Goal: Transaction & Acquisition: Purchase product/service

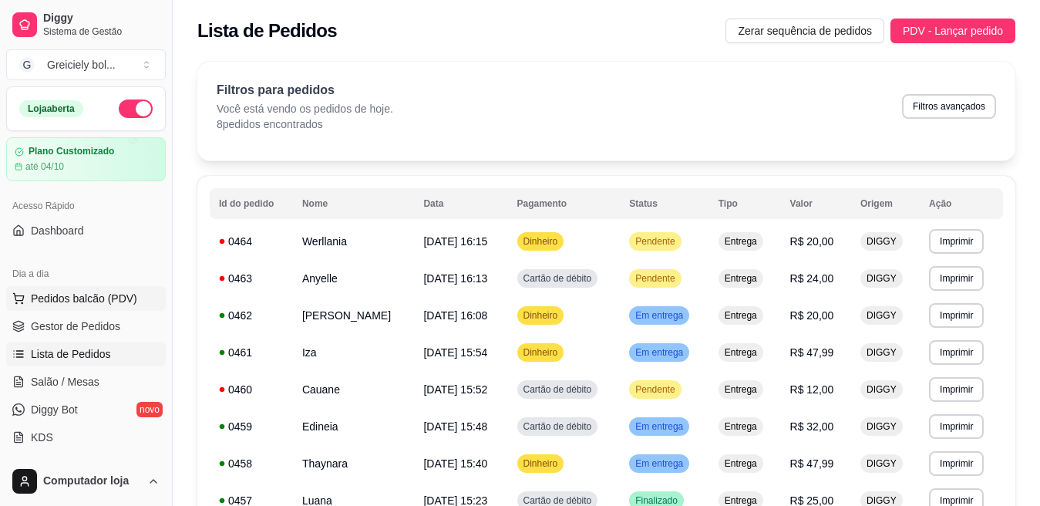
click at [88, 297] on span "Pedidos balcão (PDV)" at bounding box center [84, 298] width 106 height 15
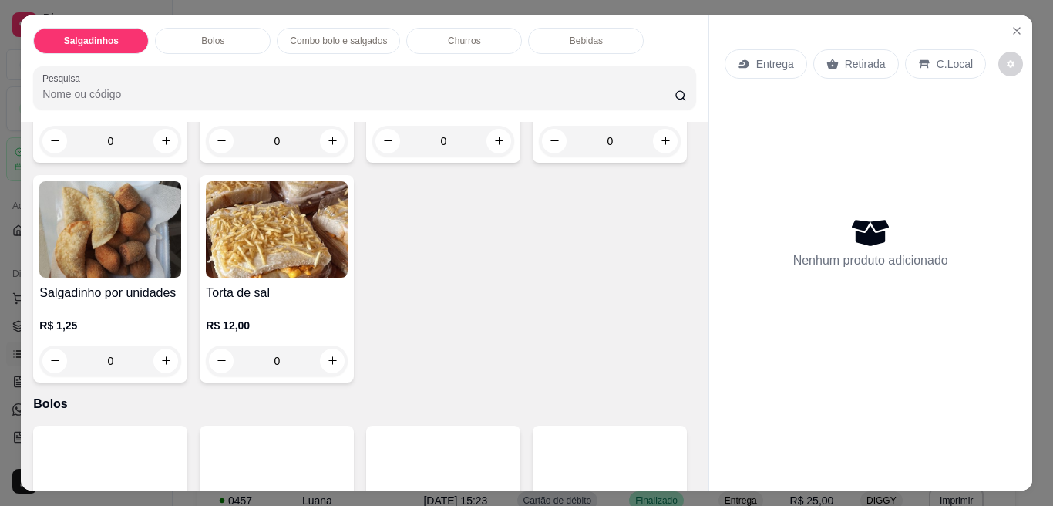
scroll to position [290, 0]
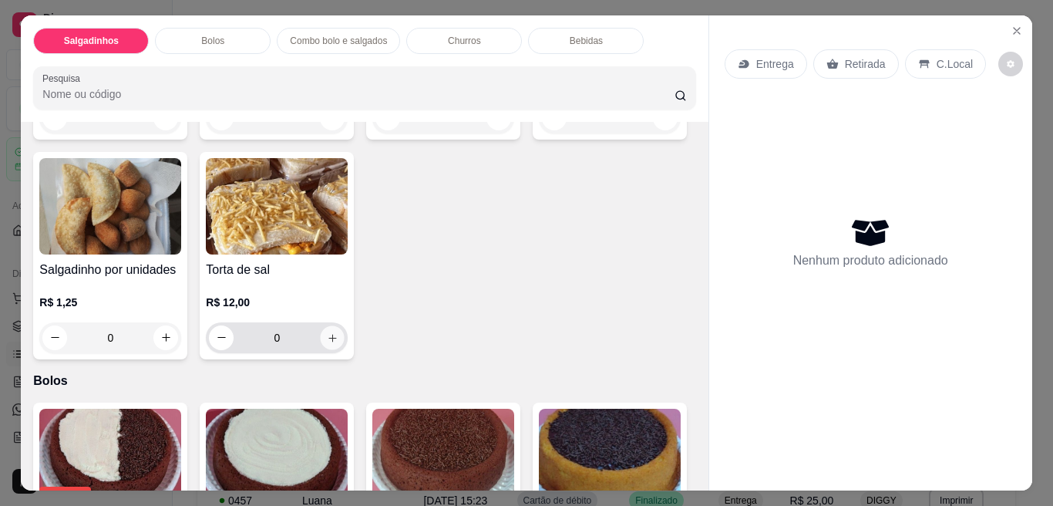
click at [338, 331] on icon "increase-product-quantity" at bounding box center [333, 337] width 12 height 12
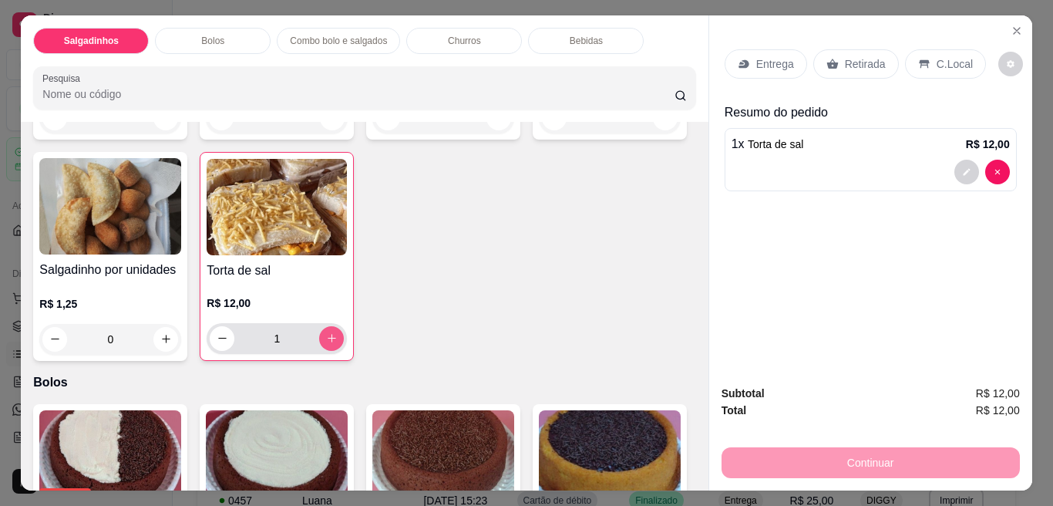
click at [344, 326] on button "increase-product-quantity" at bounding box center [331, 338] width 25 height 25
type input "2"
click at [890, 452] on div "Continuar" at bounding box center [870, 460] width 298 height 35
click at [763, 59] on p "Entrega" at bounding box center [775, 63] width 38 height 15
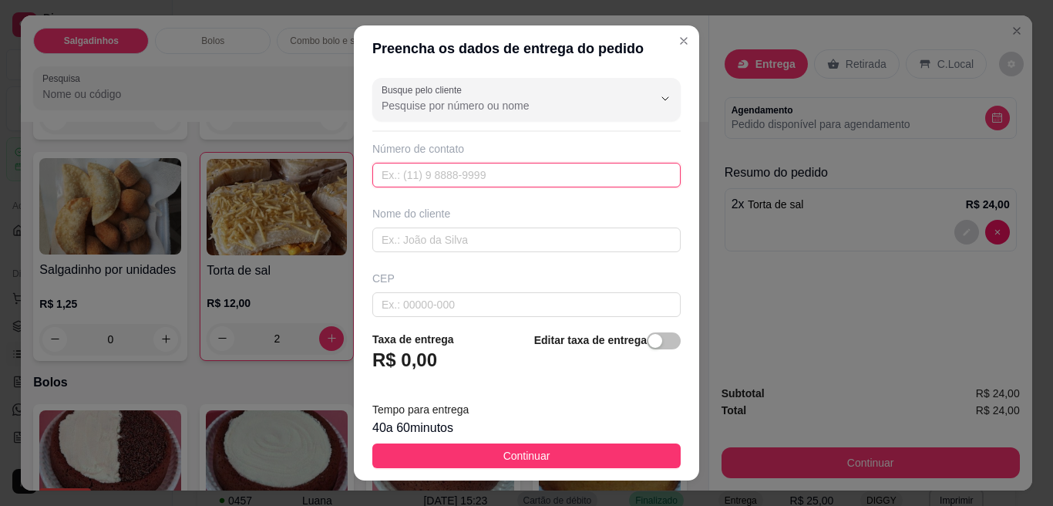
click at [426, 164] on input "text" at bounding box center [526, 175] width 308 height 25
type input "65992-7519"
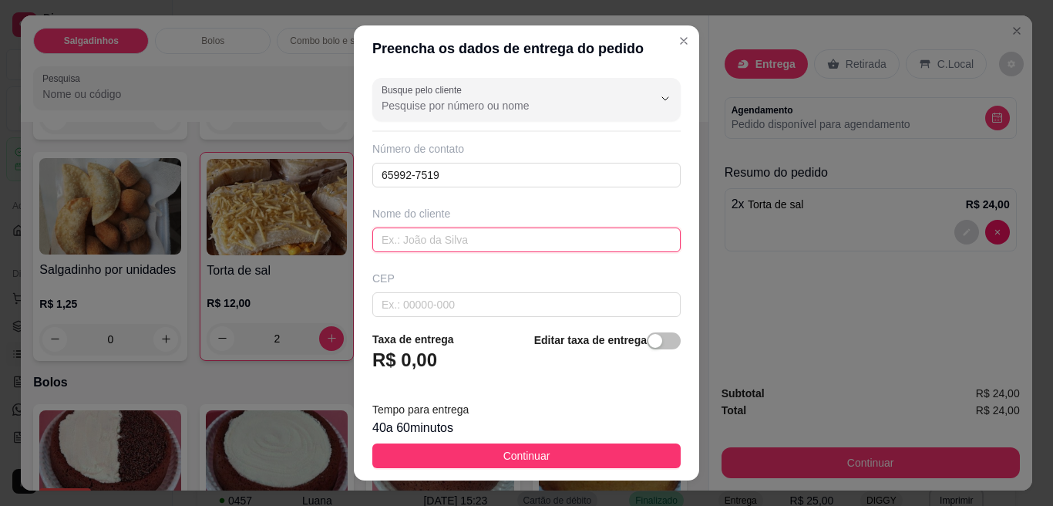
click at [479, 239] on input "text" at bounding box center [526, 239] width 308 height 25
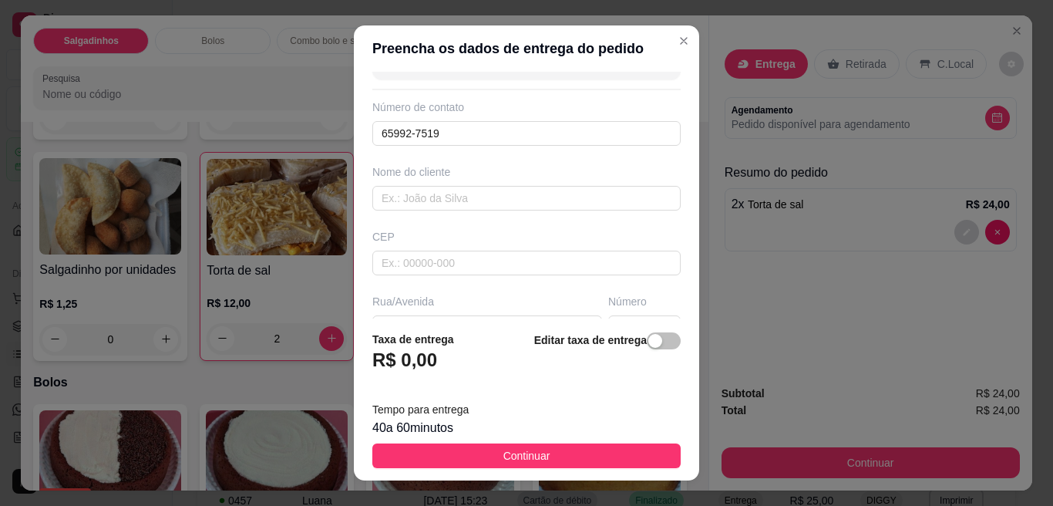
scroll to position [0, 0]
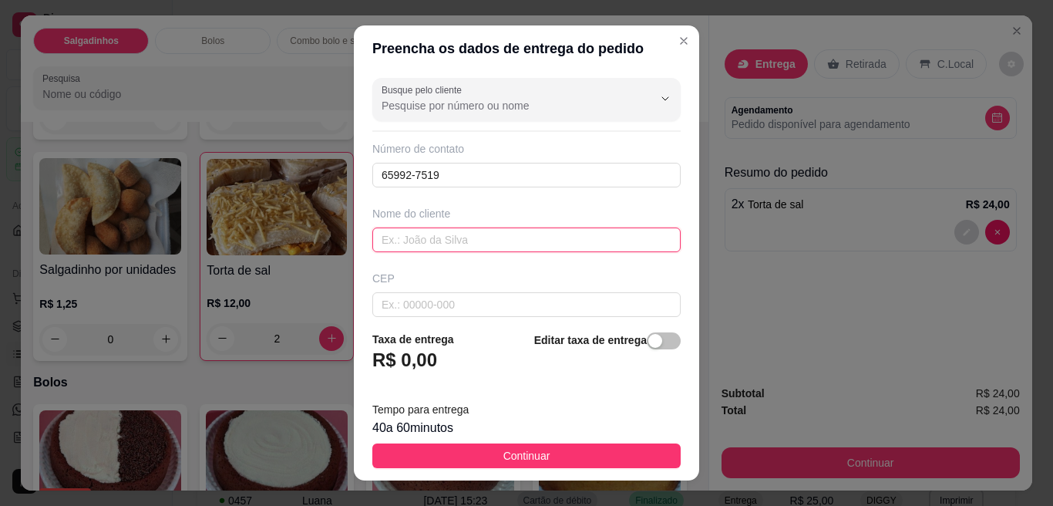
click at [512, 230] on input "text" at bounding box center [526, 239] width 308 height 25
click at [410, 358] on h3 "R$ 0,00" at bounding box center [404, 360] width 65 height 25
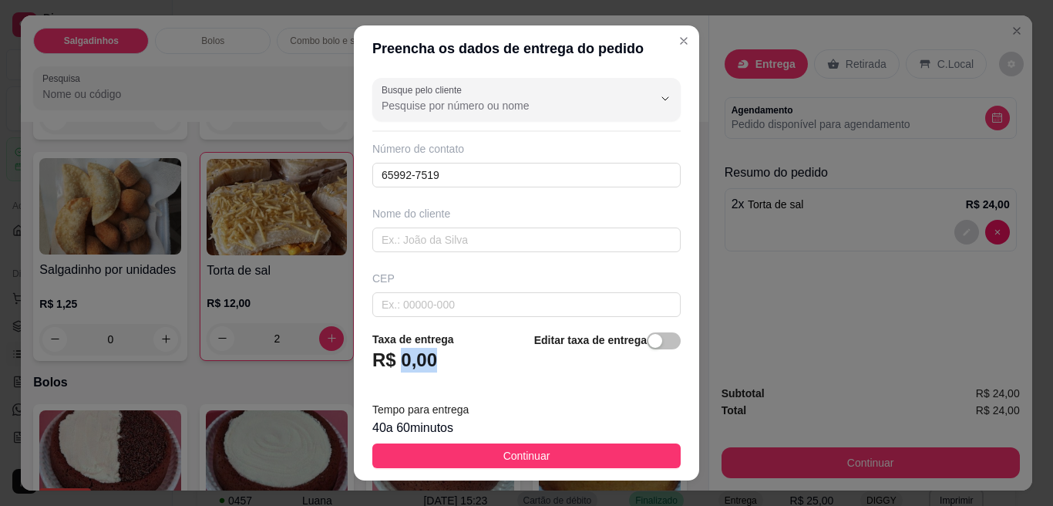
click at [410, 358] on h3 "R$ 0,00" at bounding box center [404, 360] width 65 height 25
click at [647, 341] on button "button" at bounding box center [664, 340] width 34 height 17
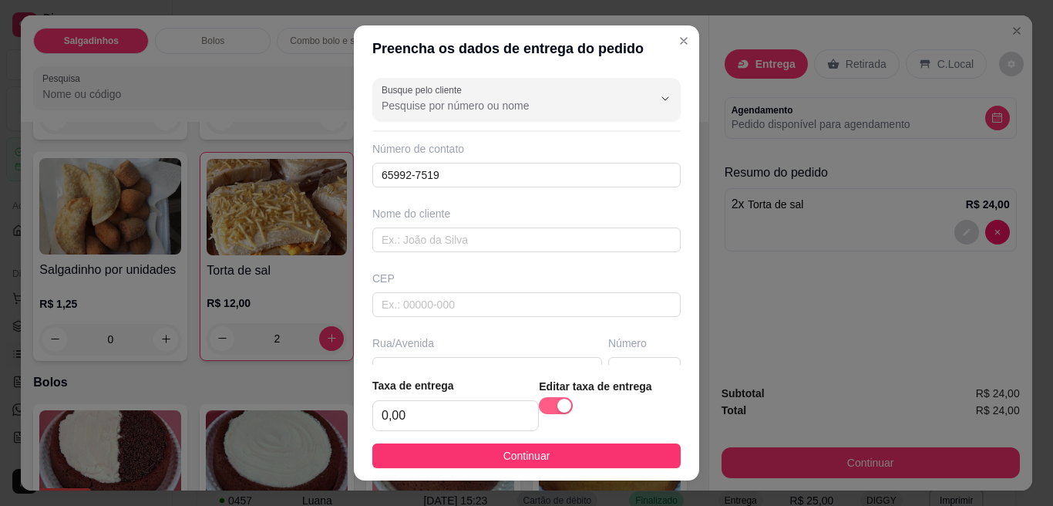
click at [573, 397] on span "button" at bounding box center [556, 405] width 34 height 17
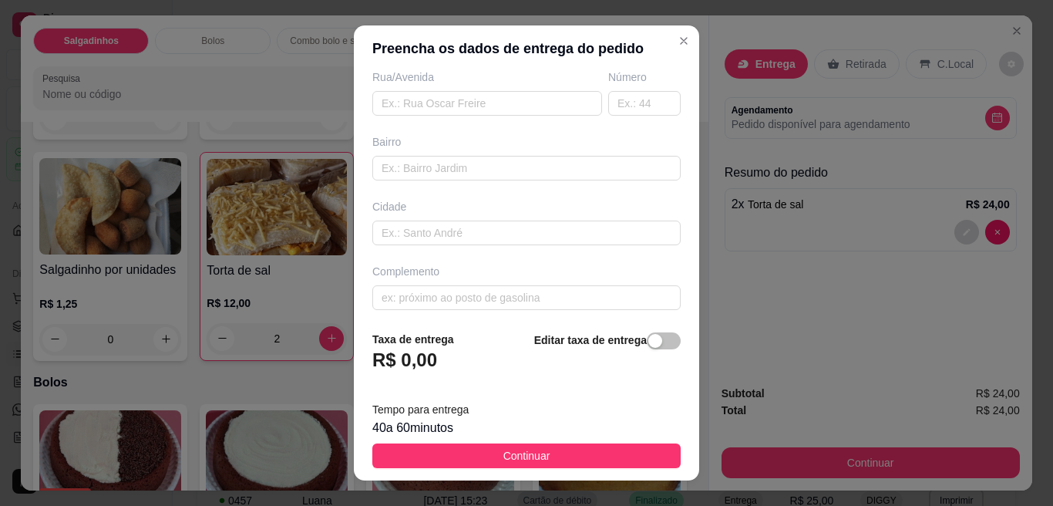
scroll to position [273, 0]
click at [509, 288] on input "text" at bounding box center [526, 290] width 308 height 25
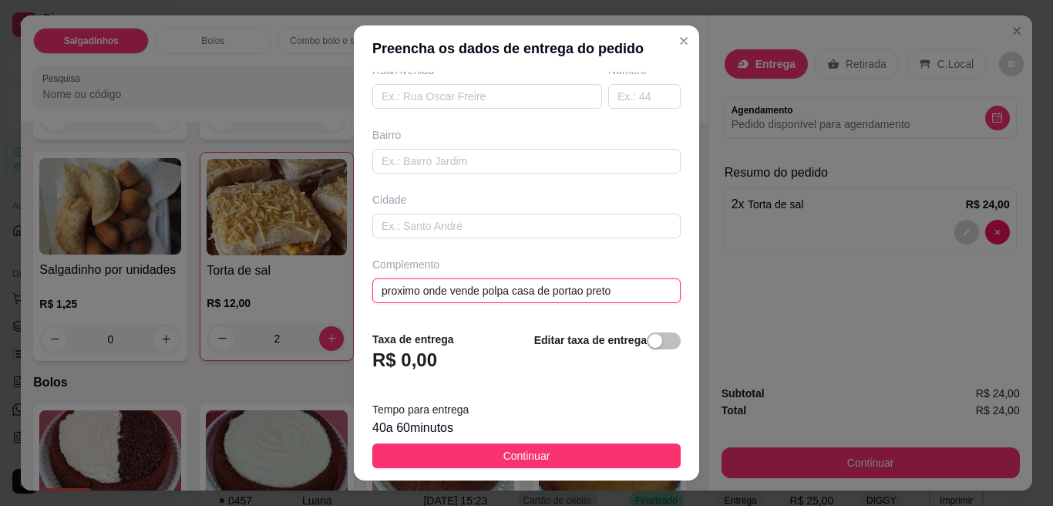
click at [440, 291] on input "proximo onde vende polpa casa de portao preto" at bounding box center [526, 290] width 308 height 25
click at [637, 294] on input "rua de tras onde vende polpa casa de [GEOGRAPHIC_DATA]" at bounding box center [526, 290] width 308 height 25
type input "rua de tras onde vende polpa casa de [GEOGRAPHIC_DATA]"
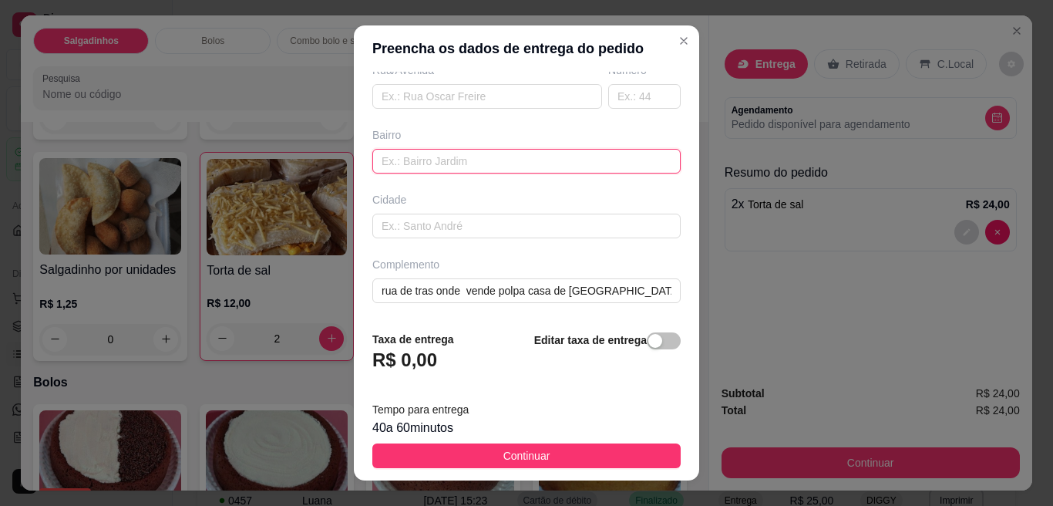
click at [605, 162] on input "text" at bounding box center [526, 161] width 308 height 25
type input "centro"
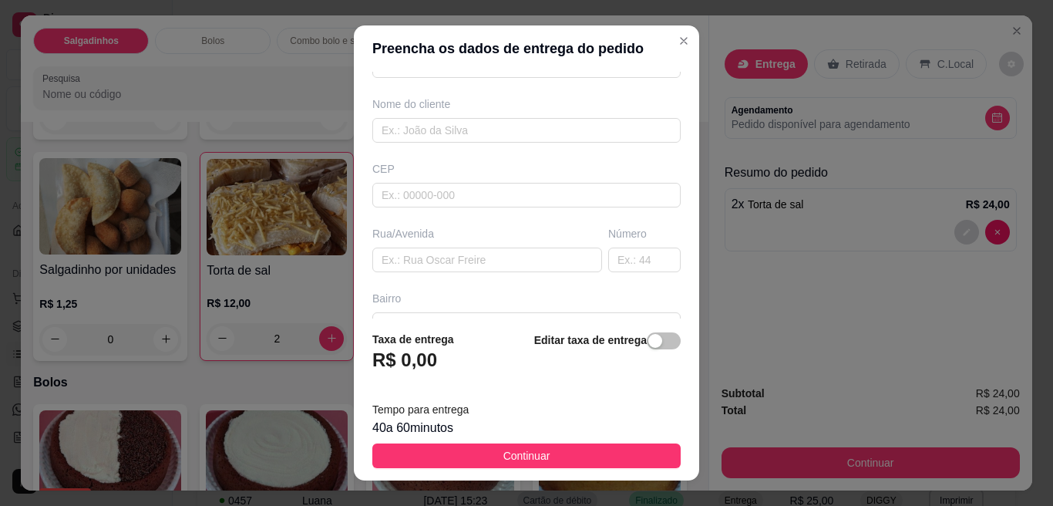
scroll to position [56, 0]
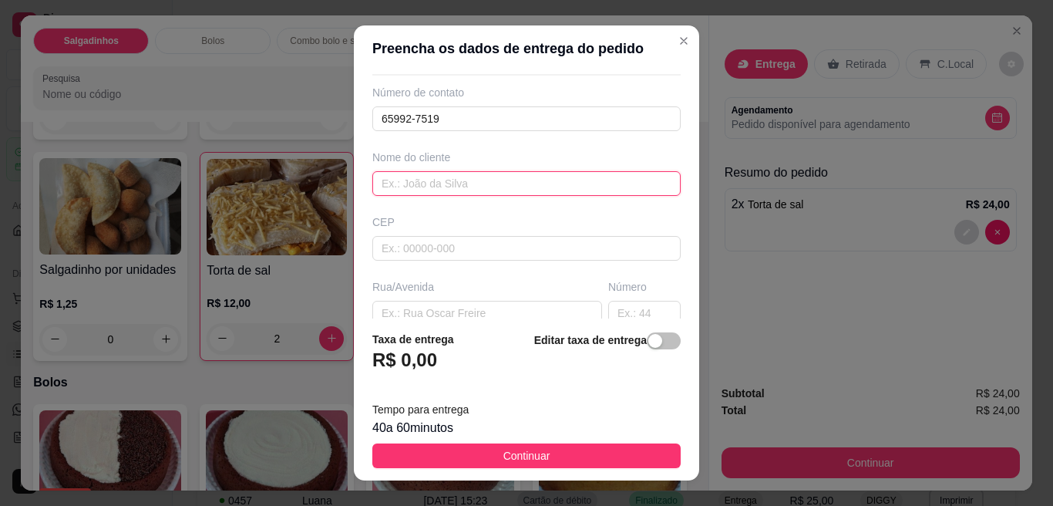
click at [514, 183] on input "text" at bounding box center [526, 183] width 308 height 25
type input "bete"
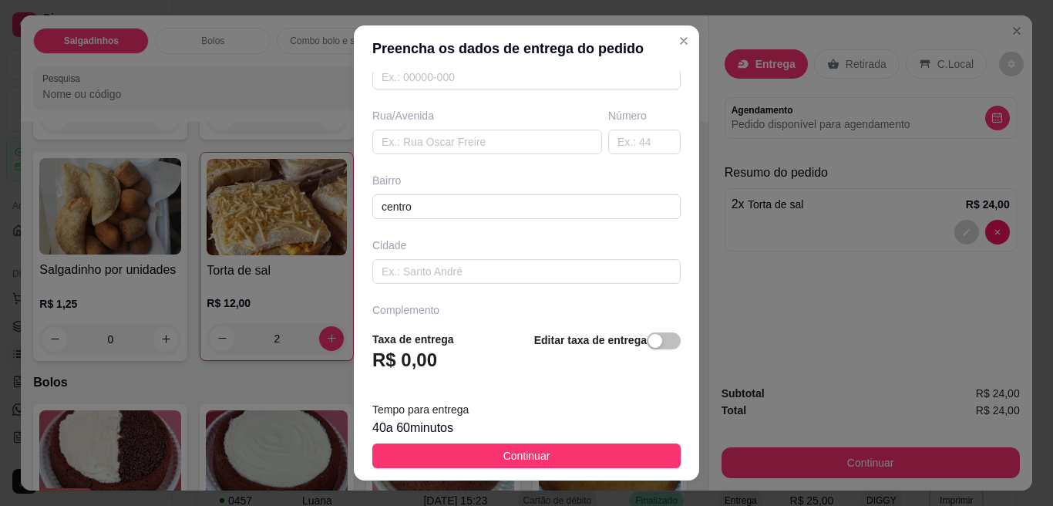
scroll to position [273, 0]
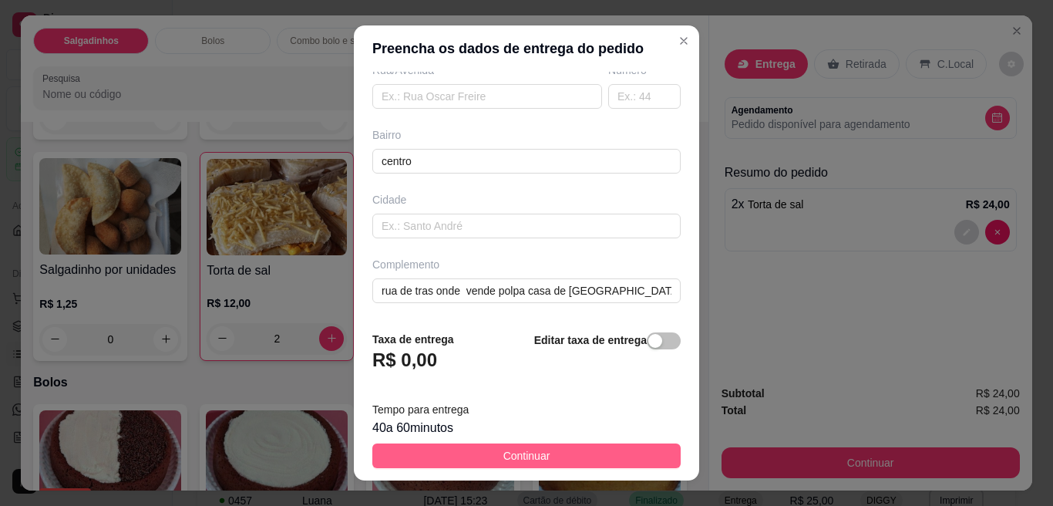
click at [546, 462] on button "Continuar" at bounding box center [526, 455] width 308 height 25
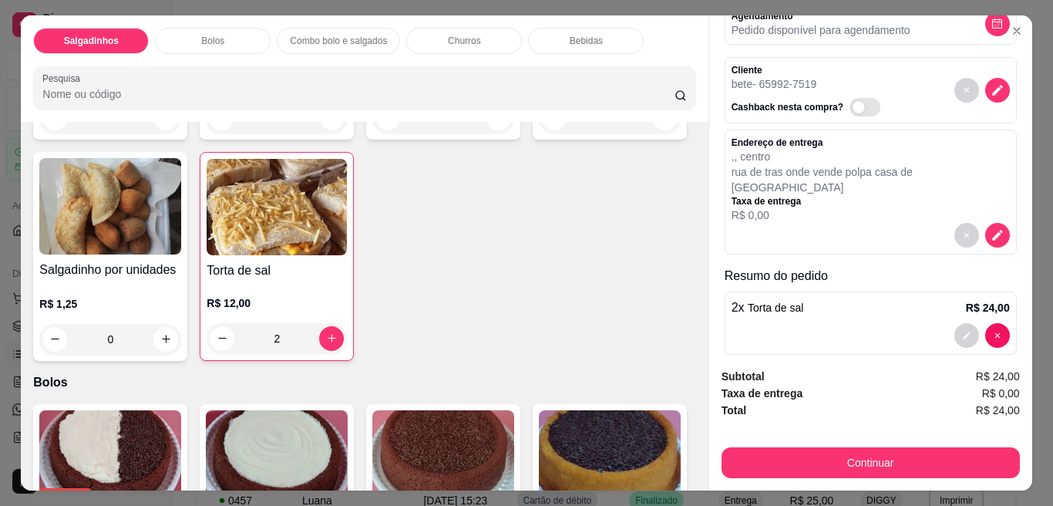
scroll to position [99, 0]
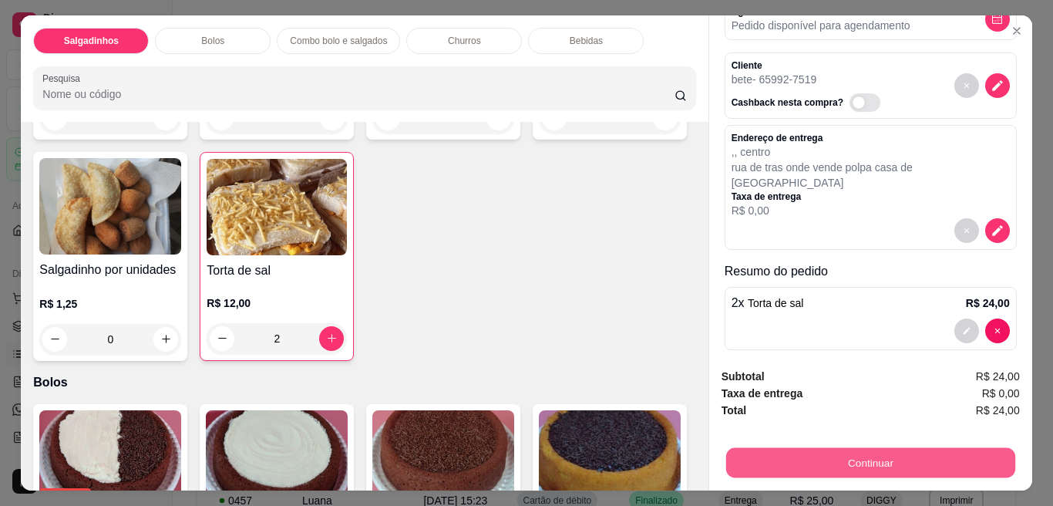
click at [885, 453] on button "Continuar" at bounding box center [869, 463] width 289 height 30
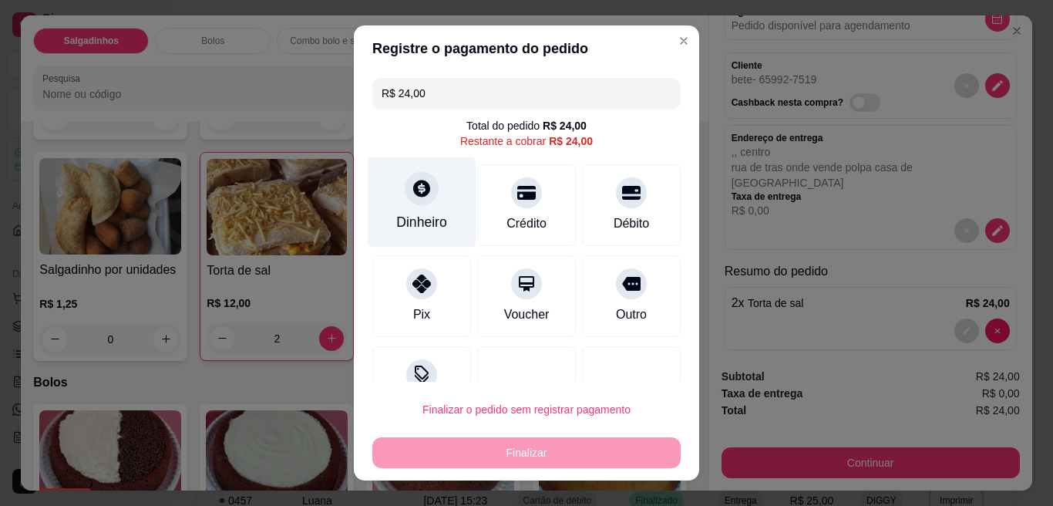
click at [422, 207] on div "Dinheiro" at bounding box center [422, 202] width 109 height 90
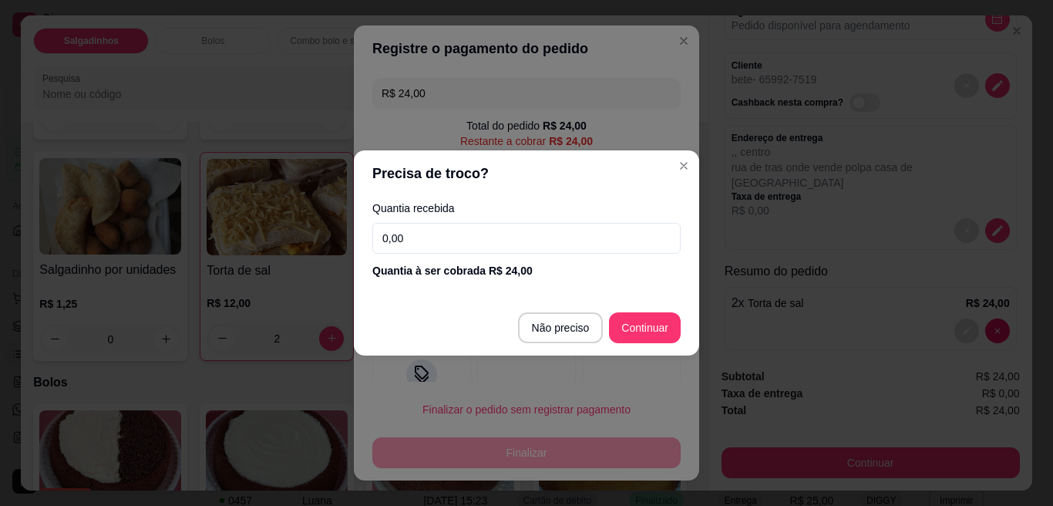
drag, startPoint x: 422, startPoint y: 207, endPoint x: 498, endPoint y: 319, distance: 135.3
click at [498, 319] on section "Precisa de troco? Quantia recebida 0,00 Quantia à ser cobrada R$ 24,00 Não prec…" at bounding box center [526, 252] width 345 height 205
click at [539, 235] on input "0,00" at bounding box center [526, 238] width 308 height 31
type input "R$ 0,00"
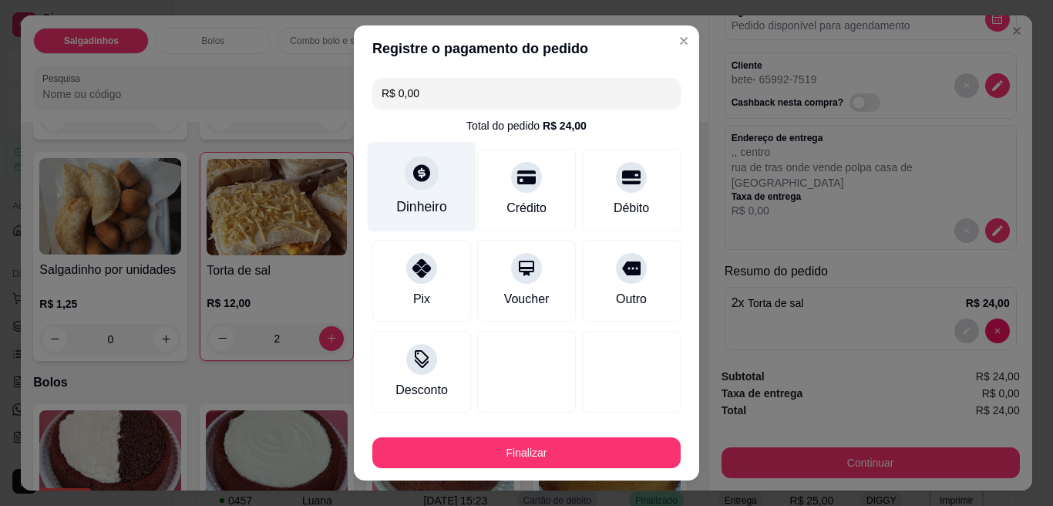
click at [418, 213] on div "Dinheiro" at bounding box center [421, 206] width 51 height 20
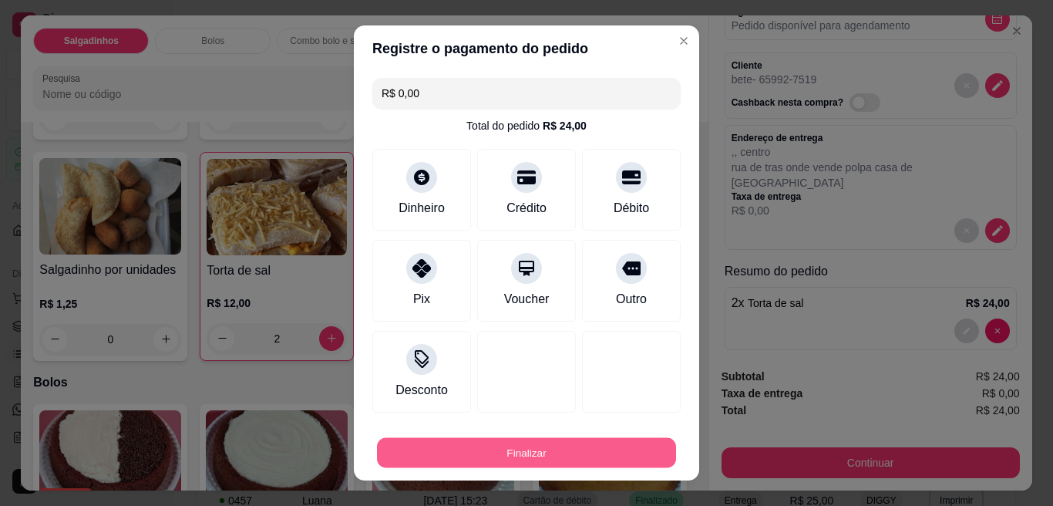
click at [506, 450] on button "Finalizar" at bounding box center [526, 453] width 299 height 30
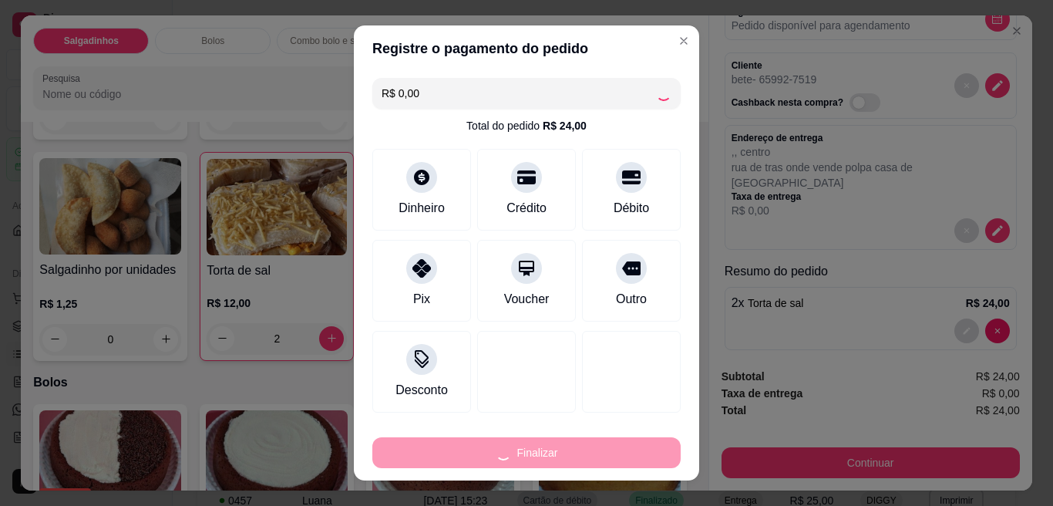
type input "0"
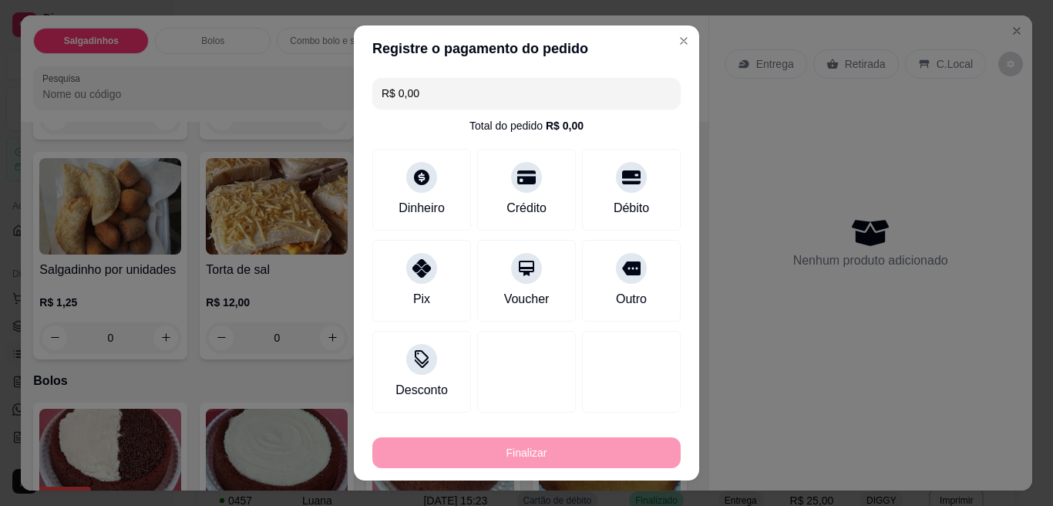
type input "-R$ 24,00"
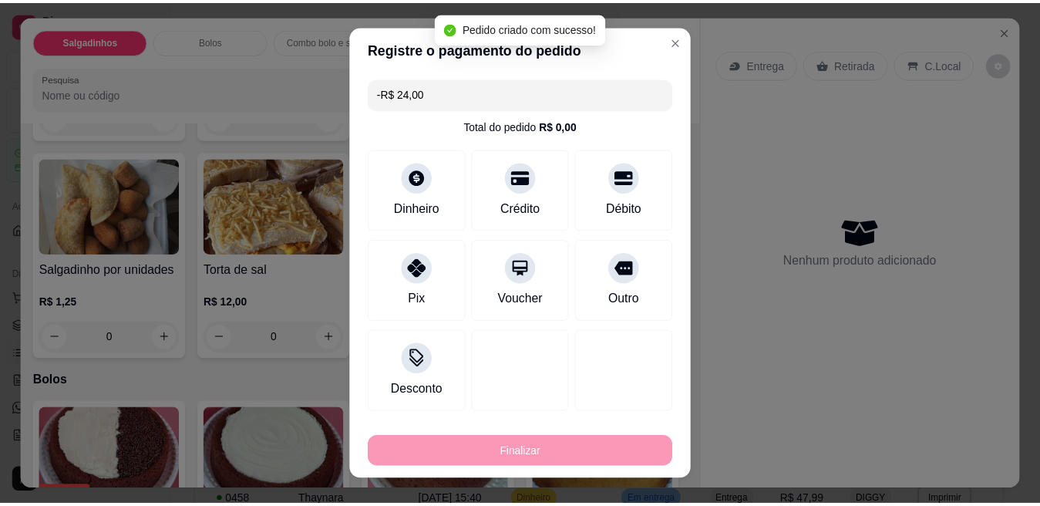
scroll to position [0, 0]
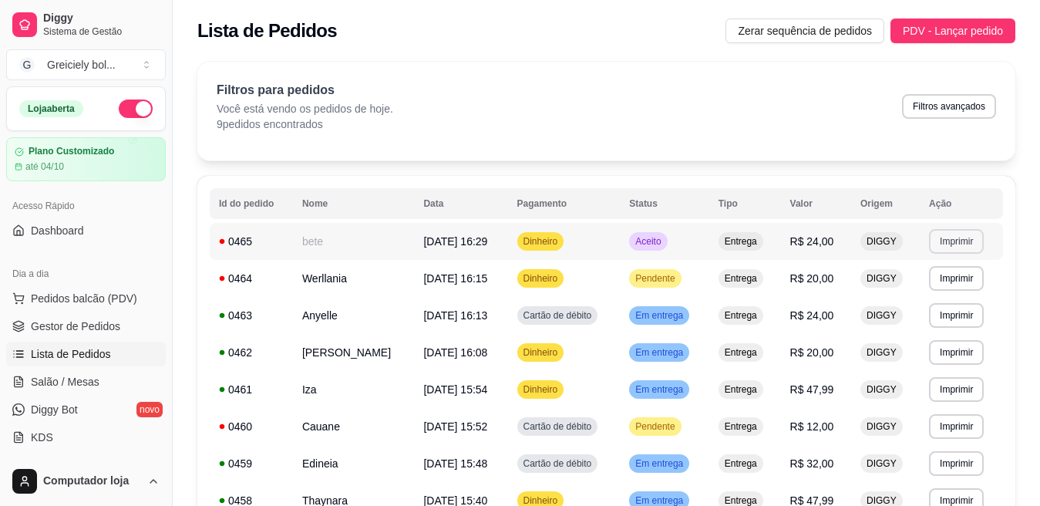
click at [965, 244] on button "Imprimir" at bounding box center [956, 241] width 55 height 25
click at [954, 244] on button "Imprimir" at bounding box center [955, 241] width 53 height 24
